Goal: Transaction & Acquisition: Purchase product/service

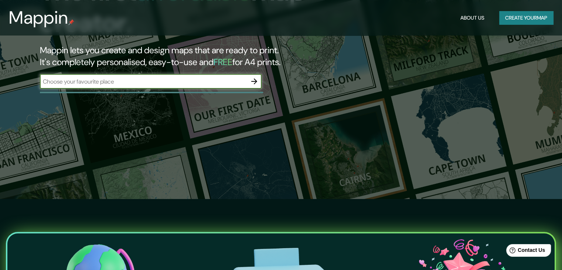
scroll to position [111, 0]
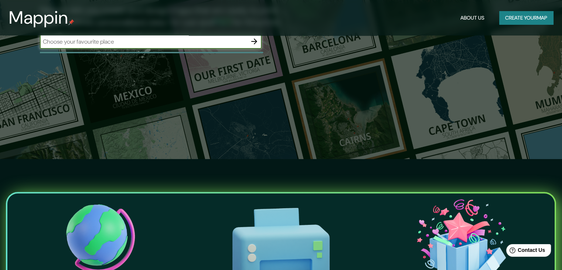
click at [508, 15] on button "Create your map" at bounding box center [526, 18] width 54 height 14
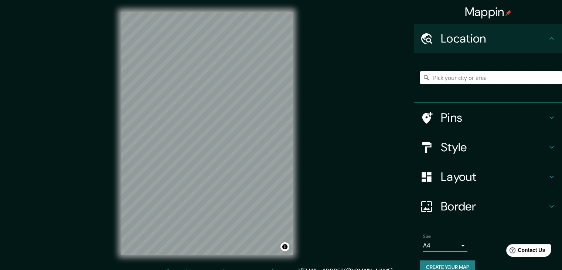
click at [464, 79] on input "Pick your city or area" at bounding box center [491, 77] width 142 height 13
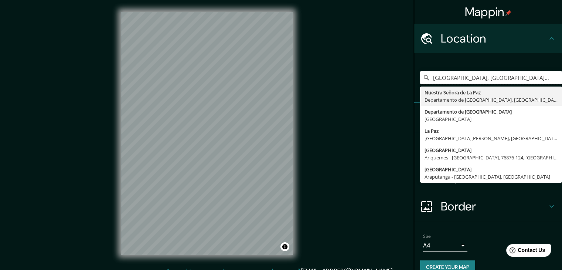
type input "[GEOGRAPHIC_DATA], [GEOGRAPHIC_DATA], [GEOGRAPHIC_DATA]"
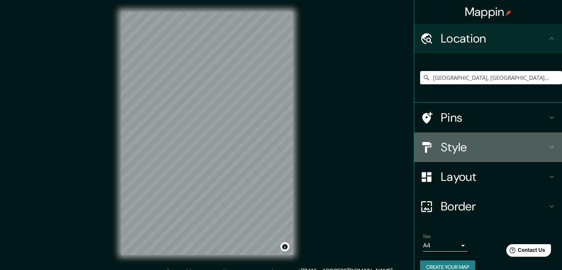
click at [442, 142] on h4 "Style" at bounding box center [494, 147] width 106 height 15
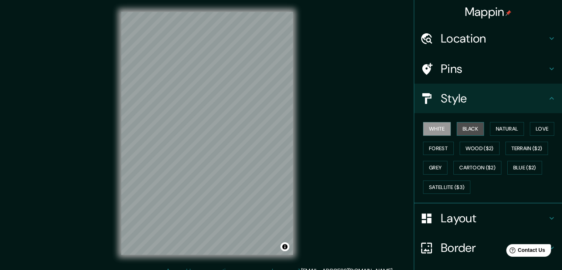
click at [459, 126] on button "Black" at bounding box center [470, 129] width 28 height 14
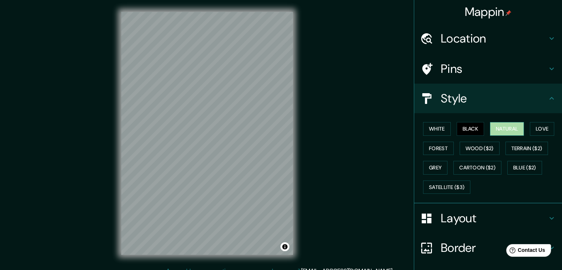
click at [503, 126] on button "Natural" at bounding box center [507, 129] width 34 height 14
click at [540, 131] on button "Love" at bounding box center [542, 129] width 24 height 14
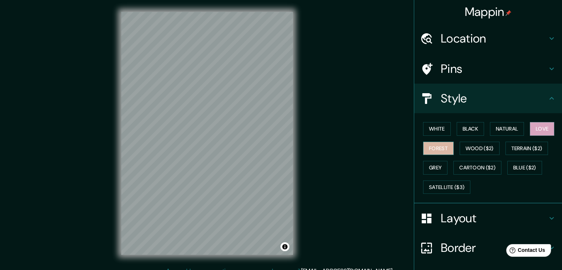
click at [424, 144] on button "Forest" at bounding box center [438, 148] width 31 height 14
click at [425, 170] on button "Grey" at bounding box center [435, 168] width 24 height 14
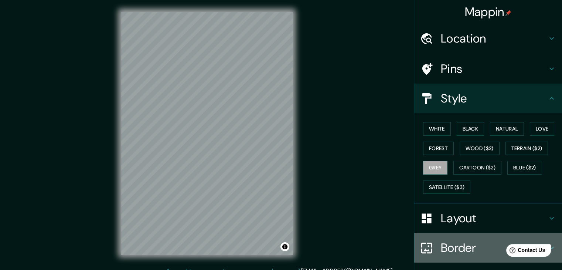
click at [442, 246] on h4 "Border" at bounding box center [494, 247] width 106 height 15
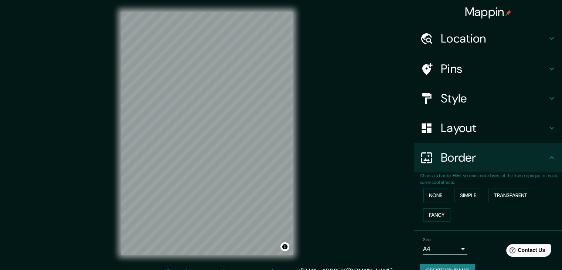
click at [433, 197] on button "None" at bounding box center [435, 195] width 25 height 14
click at [456, 194] on button "Simple" at bounding box center [468, 195] width 28 height 14
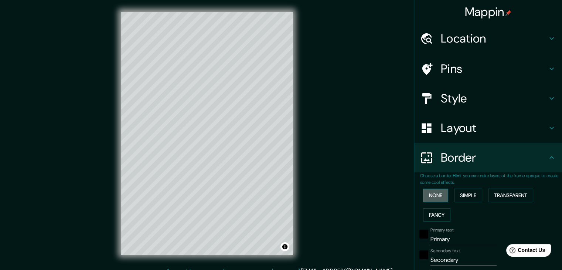
click at [433, 194] on button "None" at bounding box center [435, 195] width 25 height 14
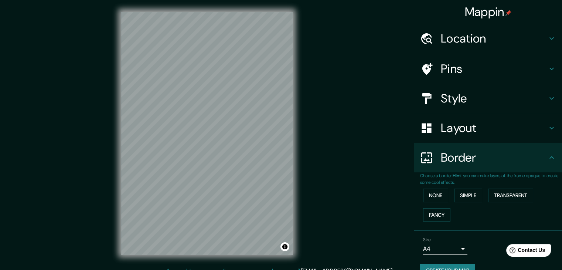
scroll to position [16, 0]
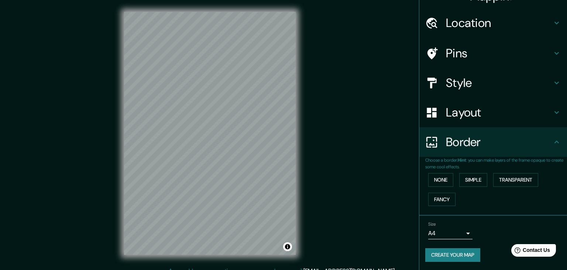
click at [458, 233] on body "Mappin Location [GEOGRAPHIC_DATA], [GEOGRAPHIC_DATA], [GEOGRAPHIC_DATA] [GEOGRA…" at bounding box center [283, 135] width 567 height 270
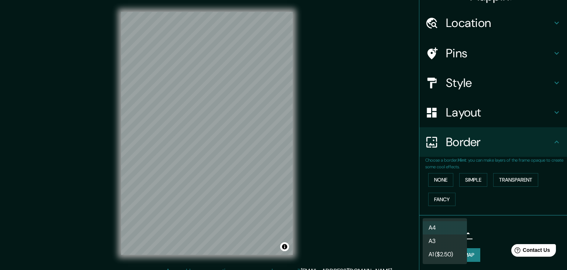
click at [450, 242] on li "A3" at bounding box center [445, 240] width 44 height 13
click at [449, 233] on body "Mappin Location [GEOGRAPHIC_DATA], [GEOGRAPHIC_DATA], [GEOGRAPHIC_DATA] [GEOGRA…" at bounding box center [283, 135] width 567 height 270
click at [450, 243] on li "A3" at bounding box center [445, 240] width 44 height 13
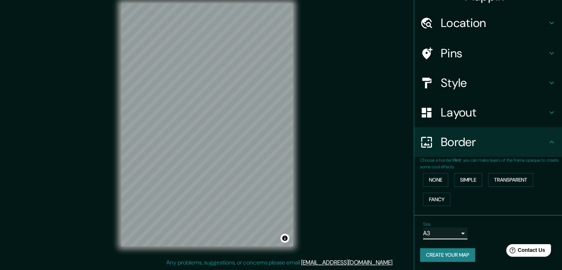
scroll to position [6, 0]
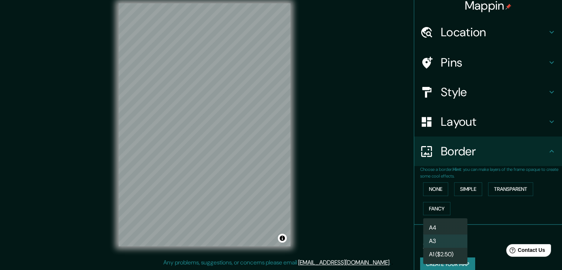
click at [446, 239] on body "Mappin Location [GEOGRAPHIC_DATA], [GEOGRAPHIC_DATA], [GEOGRAPHIC_DATA] [GEOGRA…" at bounding box center [281, 127] width 562 height 270
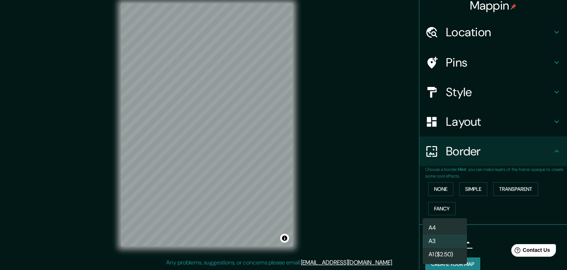
click at [468, 243] on div at bounding box center [283, 135] width 567 height 270
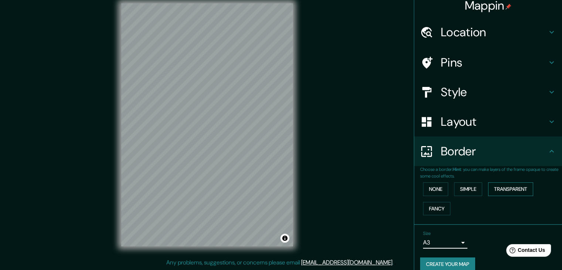
click at [503, 188] on button "Transparent" at bounding box center [510, 189] width 45 height 14
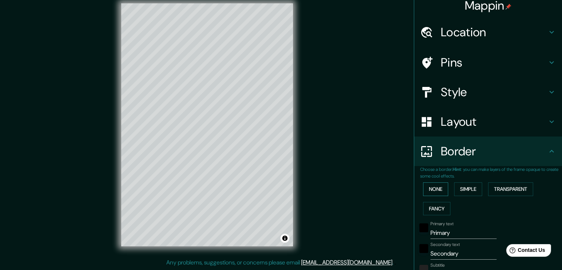
click at [434, 186] on button "None" at bounding box center [435, 189] width 25 height 14
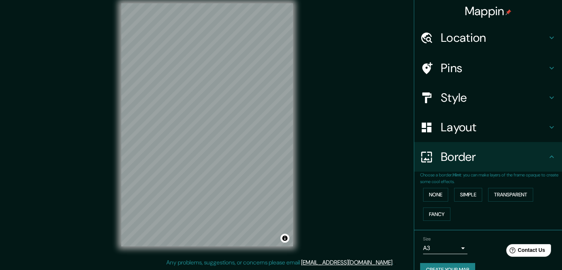
scroll to position [0, 0]
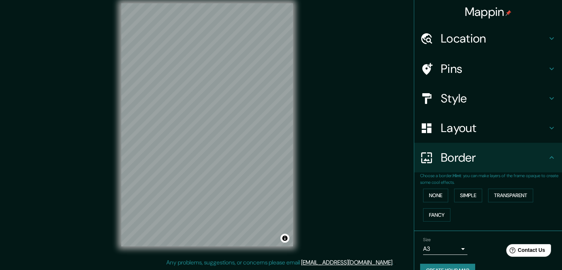
click at [449, 153] on h4 "Border" at bounding box center [494, 157] width 106 height 15
click at [527, 161] on h4 "Border" at bounding box center [494, 157] width 106 height 15
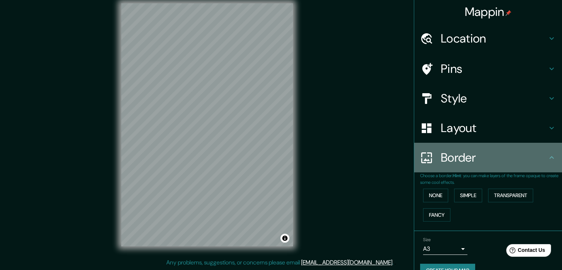
click at [523, 158] on h4 "Border" at bounding box center [494, 157] width 106 height 15
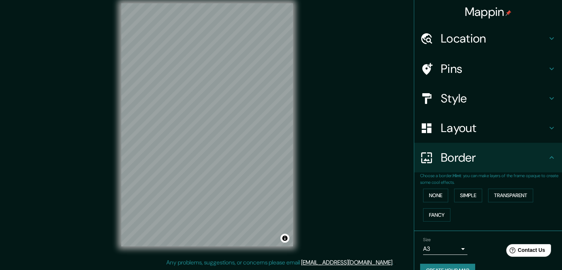
click at [515, 134] on h4 "Layout" at bounding box center [494, 127] width 106 height 15
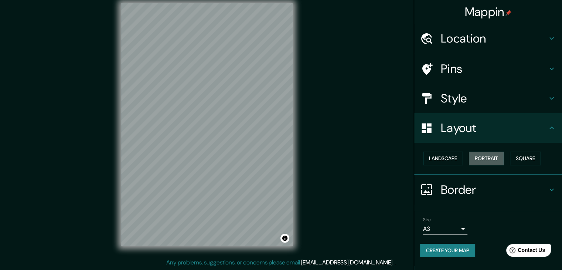
click at [493, 158] on button "Portrait" at bounding box center [486, 158] width 35 height 14
click at [452, 157] on button "Landscape" at bounding box center [443, 158] width 40 height 14
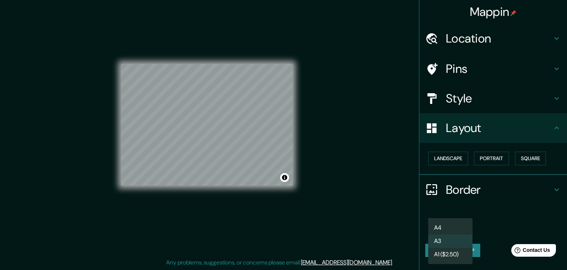
click at [436, 226] on body "Mappin Location [GEOGRAPHIC_DATA], [GEOGRAPHIC_DATA], [GEOGRAPHIC_DATA] [GEOGRA…" at bounding box center [283, 127] width 567 height 270
click at [439, 240] on li "A3" at bounding box center [450, 240] width 44 height 13
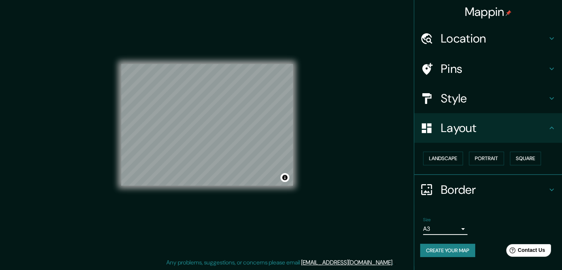
click at [438, 228] on body "Mappin Location [GEOGRAPHIC_DATA], [GEOGRAPHIC_DATA], [GEOGRAPHIC_DATA] [GEOGRA…" at bounding box center [281, 127] width 562 height 270
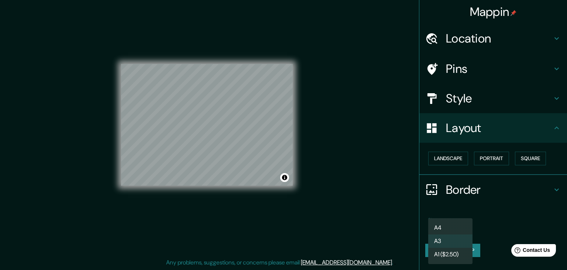
click at [438, 228] on li "A4" at bounding box center [450, 227] width 44 height 13
type input "single"
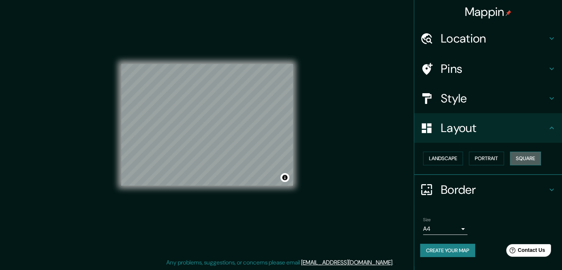
click at [527, 160] on button "Square" at bounding box center [525, 158] width 31 height 14
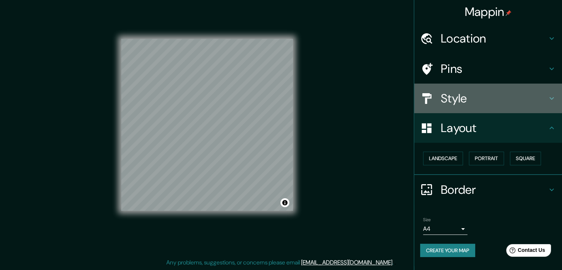
click at [460, 98] on h4 "Style" at bounding box center [494, 98] width 106 height 15
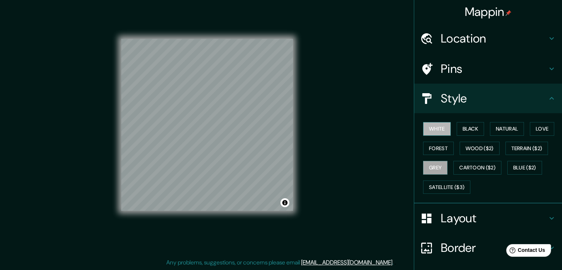
click at [435, 127] on button "White" at bounding box center [437, 129] width 28 height 14
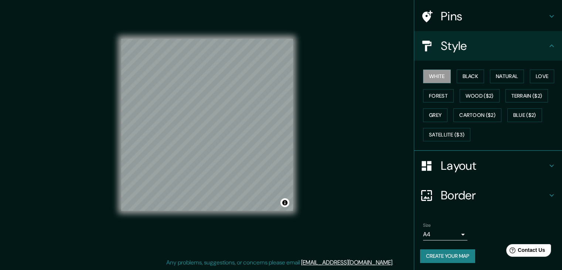
scroll to position [53, 0]
click at [443, 250] on button "Create your map" at bounding box center [447, 255] width 55 height 14
click at [436, 250] on button "Create your map" at bounding box center [447, 255] width 55 height 14
click at [459, 76] on button "Black" at bounding box center [470, 76] width 28 height 14
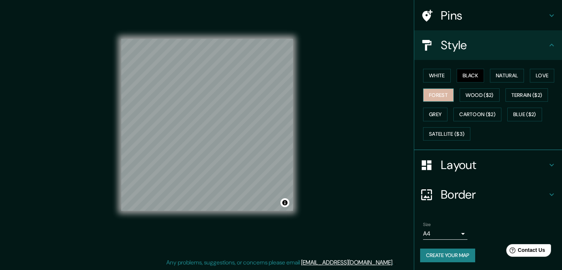
click at [435, 95] on button "Forest" at bounding box center [438, 95] width 31 height 14
click at [459, 92] on button "Wood ($2)" at bounding box center [479, 95] width 40 height 14
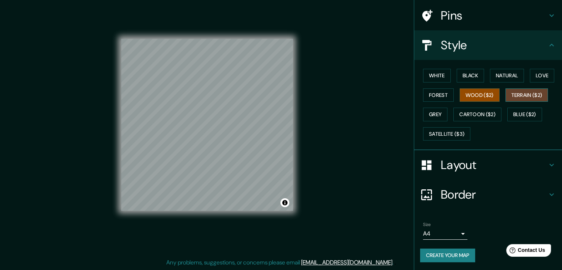
click at [505, 95] on button "Terrain ($2)" at bounding box center [526, 95] width 43 height 14
click at [432, 116] on button "Grey" at bounding box center [435, 114] width 24 height 14
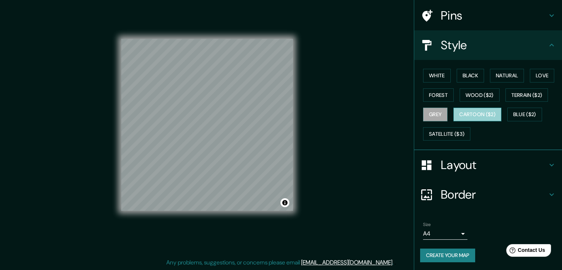
click at [458, 117] on button "Cartoon ($2)" at bounding box center [477, 114] width 48 height 14
click at [515, 111] on button "Blue ($2)" at bounding box center [524, 114] width 35 height 14
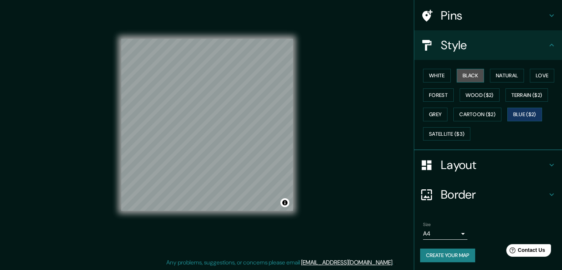
click at [465, 79] on button "Black" at bounding box center [470, 76] width 28 height 14
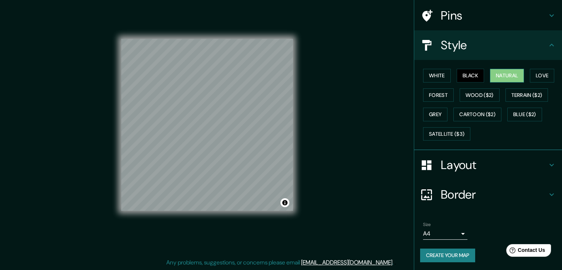
click at [495, 73] on button "Natural" at bounding box center [507, 76] width 34 height 14
click at [473, 78] on button "Black" at bounding box center [470, 76] width 28 height 14
click at [490, 73] on button "Natural" at bounding box center [507, 76] width 34 height 14
click at [472, 80] on button "Black" at bounding box center [470, 76] width 28 height 14
click at [436, 113] on button "Grey" at bounding box center [435, 114] width 24 height 14
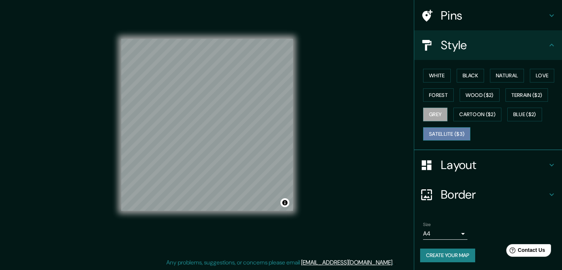
click at [429, 127] on button "Satellite ($3)" at bounding box center [446, 134] width 47 height 14
click at [432, 113] on button "Grey" at bounding box center [435, 114] width 24 height 14
click at [427, 72] on button "White" at bounding box center [437, 76] width 28 height 14
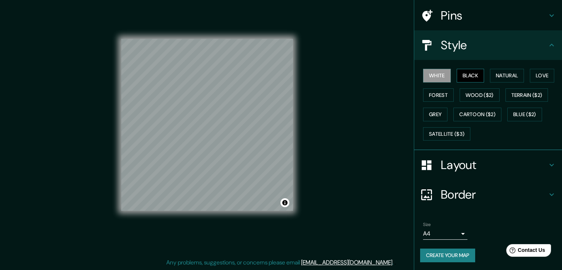
click at [456, 78] on button "Black" at bounding box center [470, 76] width 28 height 14
